Goal: Navigation & Orientation: Find specific page/section

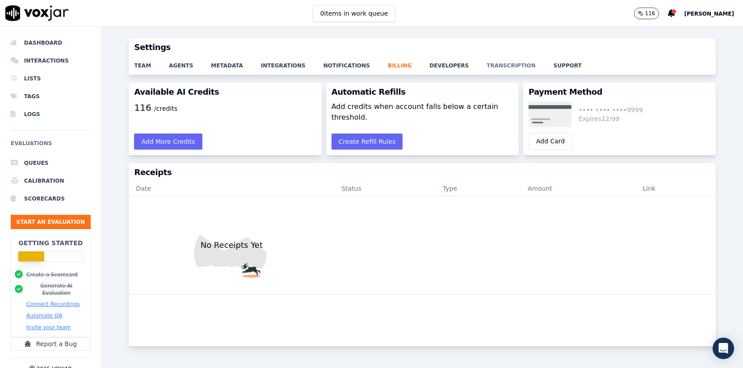
click at [491, 64] on link "transcription" at bounding box center [520, 63] width 67 height 13
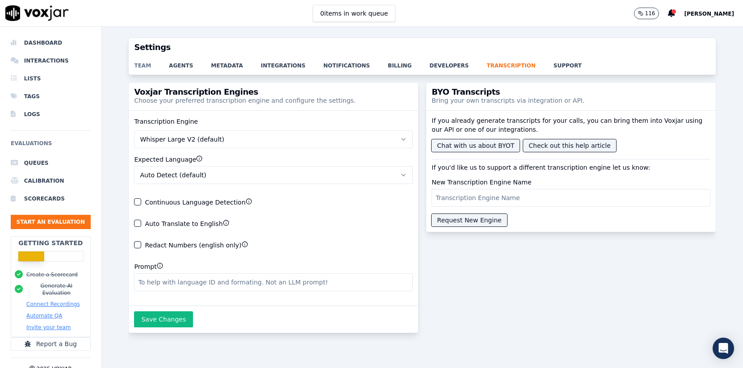
click at [142, 63] on link "team" at bounding box center [151, 63] width 35 height 13
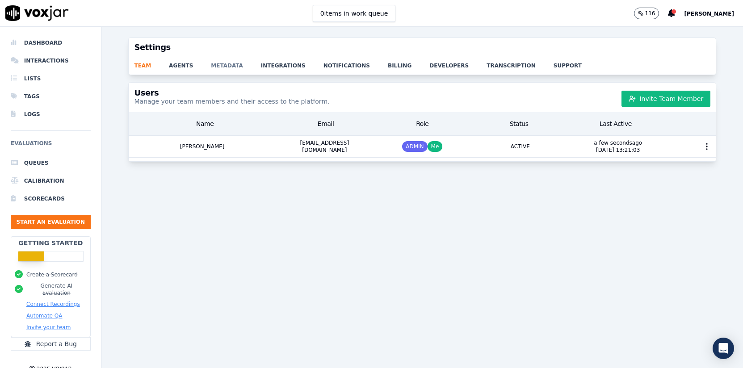
click at [222, 67] on link "metadata" at bounding box center [236, 63] width 50 height 13
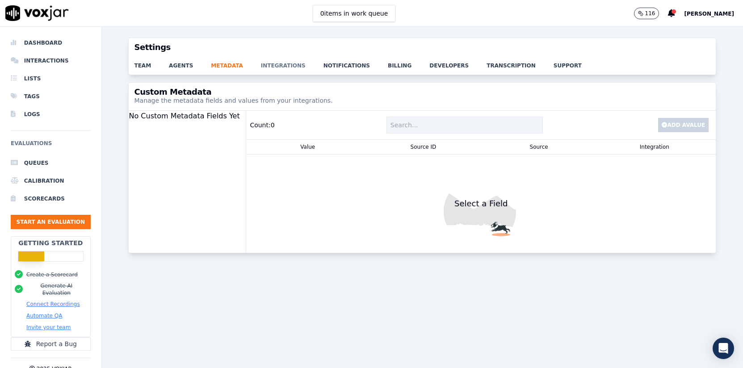
click at [286, 65] on link "integrations" at bounding box center [292, 63] width 63 height 13
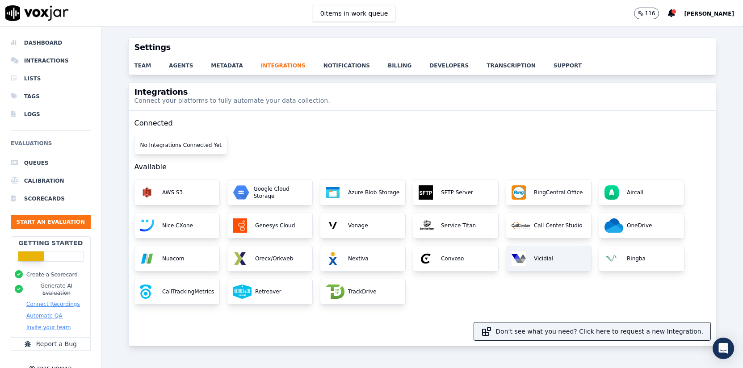
click at [544, 264] on div "Vicidial" at bounding box center [549, 258] width 85 height 25
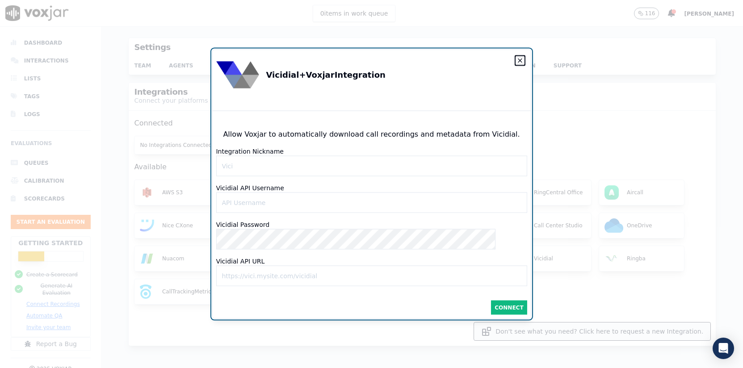
click at [519, 59] on icon "button" at bounding box center [521, 61] width 4 height 4
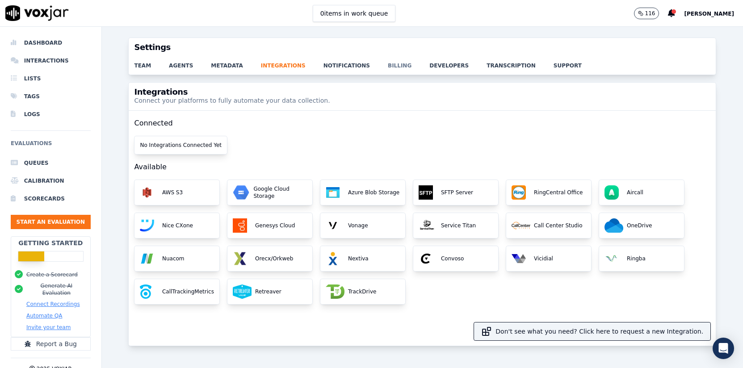
click at [399, 63] on link "billing" at bounding box center [409, 63] width 42 height 13
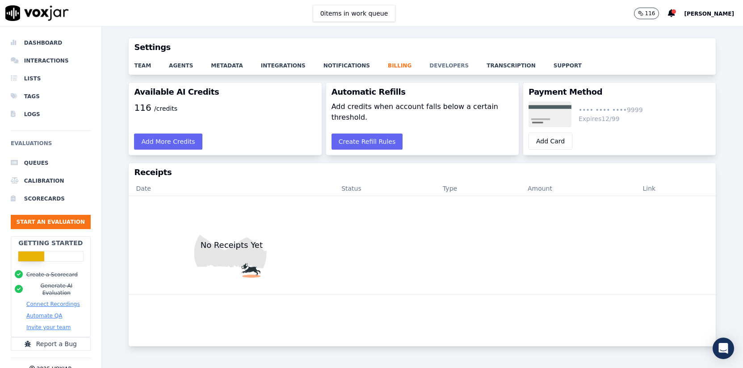
click at [448, 61] on link "developers" at bounding box center [458, 63] width 57 height 13
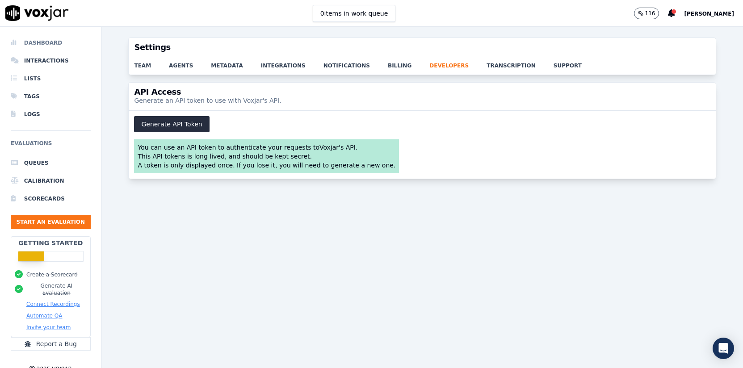
click at [47, 43] on li "Dashboard" at bounding box center [51, 43] width 80 height 18
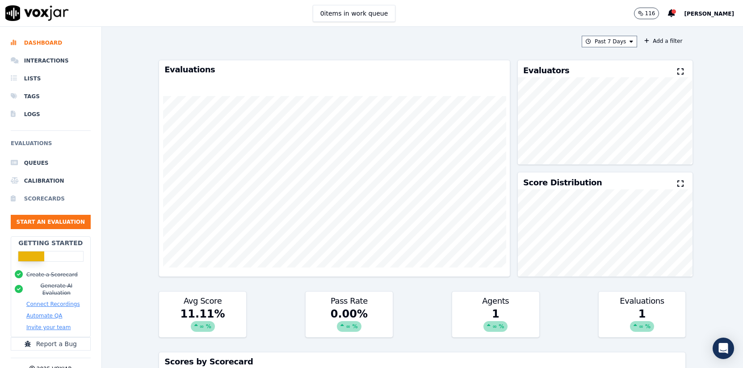
click at [56, 198] on li "Scorecards" at bounding box center [51, 199] width 80 height 18
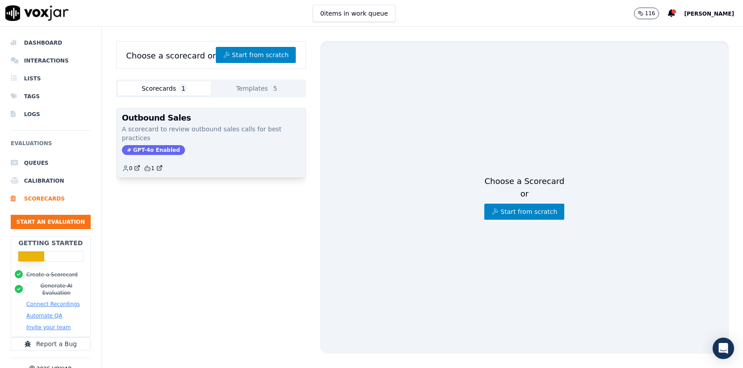
click at [174, 145] on span "GPT-4o Enabled" at bounding box center [153, 150] width 63 height 10
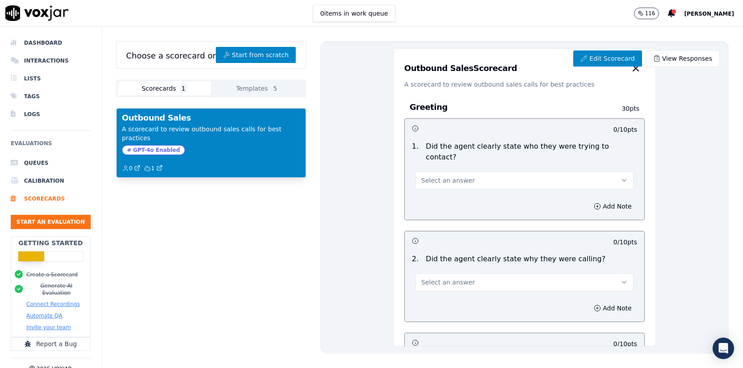
click at [557, 172] on button "Select an answer" at bounding box center [525, 181] width 218 height 18
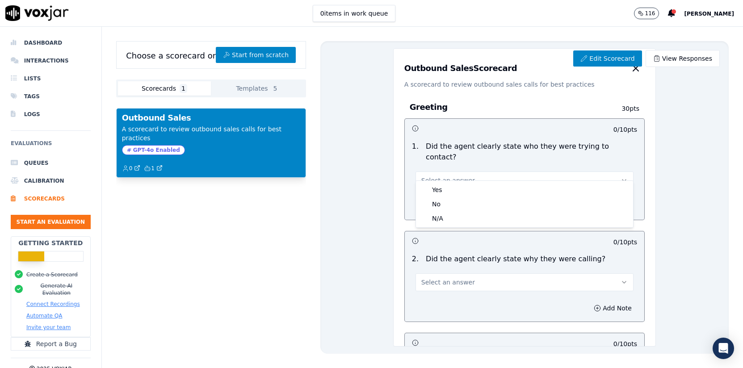
click at [555, 119] on div "0 / 10 pts" at bounding box center [525, 128] width 240 height 19
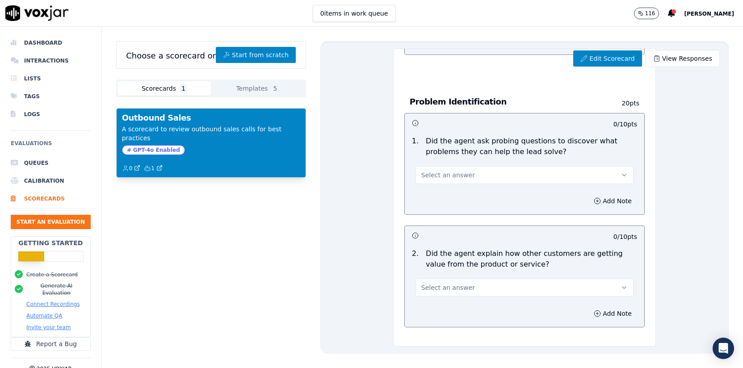
scroll to position [384, 0]
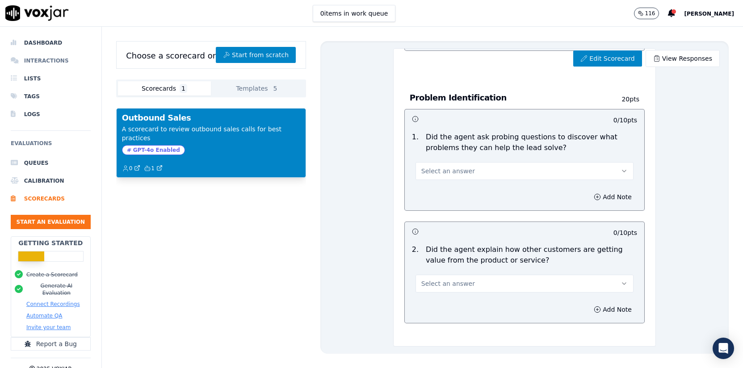
click at [44, 64] on li "Interactions" at bounding box center [51, 61] width 80 height 18
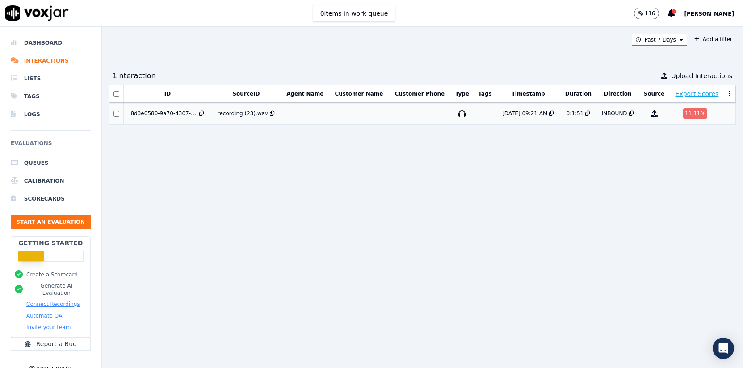
click at [211, 115] on td "8d3e0580-9a70-4307-a782-aa49322c885c" at bounding box center [168, 114] width 88 height 22
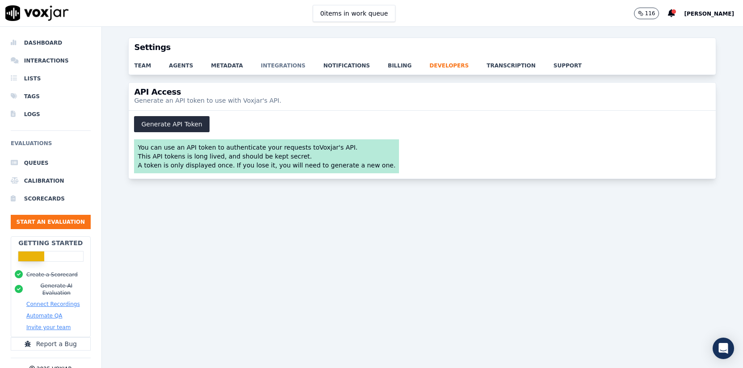
click at [275, 64] on link "integrations" at bounding box center [292, 63] width 63 height 13
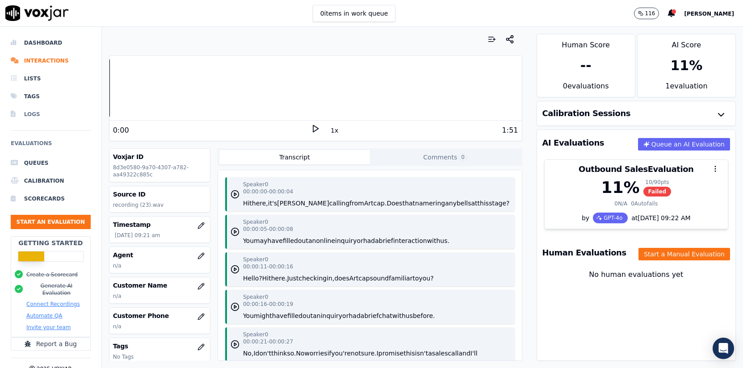
scroll to position [13, 0]
